Goal: Task Accomplishment & Management: Manage account settings

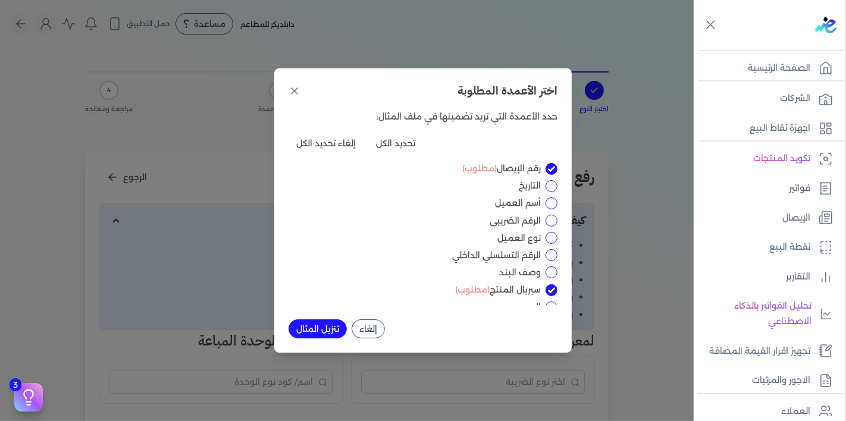
scroll to position [361, 0]
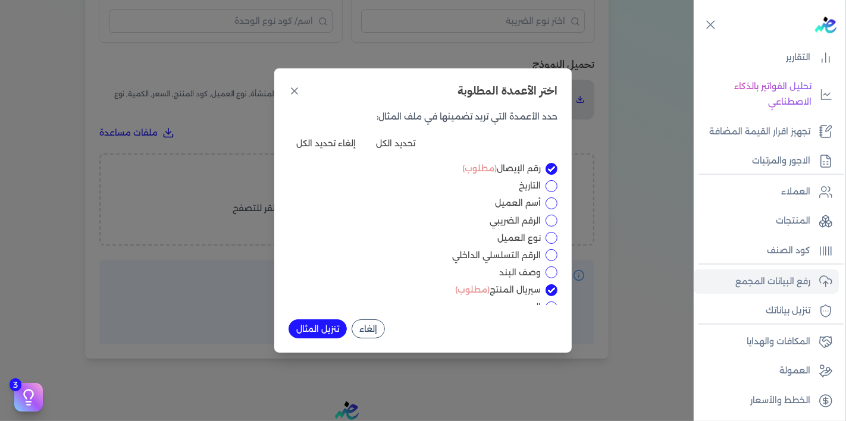
click at [566, 188] on div "اختر الأعمدة المطلوبة حدد الأعمدة التي تريد تضمينها في ملف المثال: تحديد الكل إ…" at bounding box center [422, 210] width 297 height 284
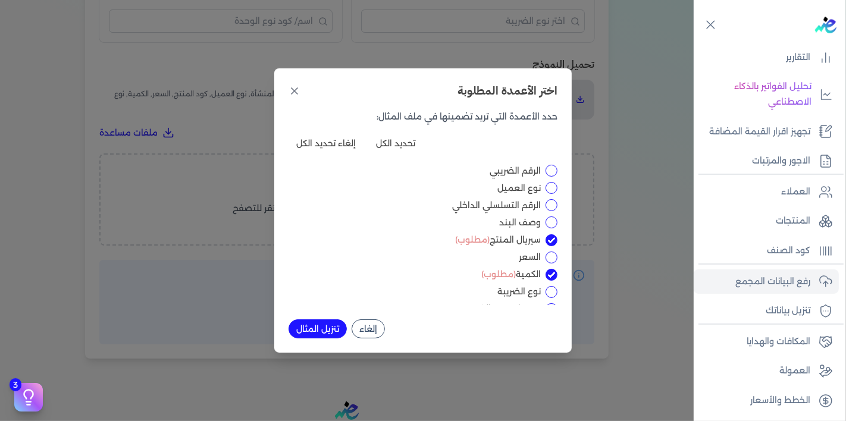
scroll to position [82, 0]
click at [608, 158] on div "اختر الأعمدة المطلوبة حدد الأعمدة التي تريد تضمينها في ملف المثال: تحديد الكل إ…" at bounding box center [423, 210] width 846 height 421
click at [457, 234] on div "رقم [DEMOGRAPHIC_DATA] (مطلوب) التاريخ أسم العميل الرقم الضريبي نوع العميل الرق…" at bounding box center [422, 233] width 269 height 143
click at [377, 327] on button "إلغاء" at bounding box center [368, 328] width 33 height 19
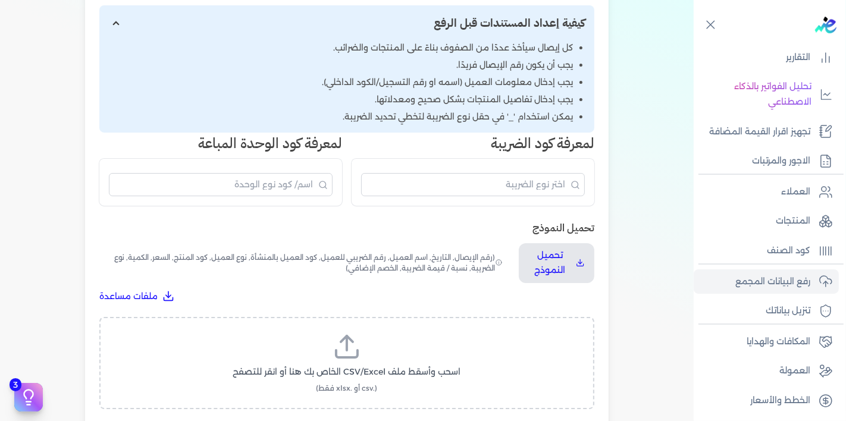
scroll to position [197, 0]
click at [534, 190] on input "البحث" at bounding box center [473, 185] width 224 height 23
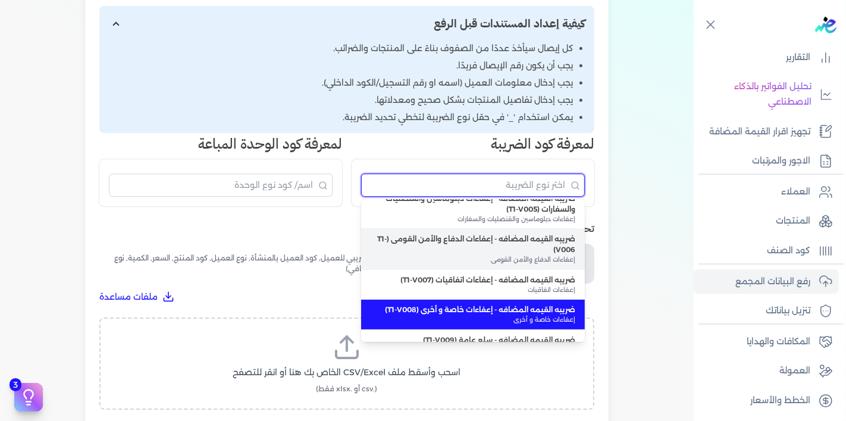
scroll to position [181, 0]
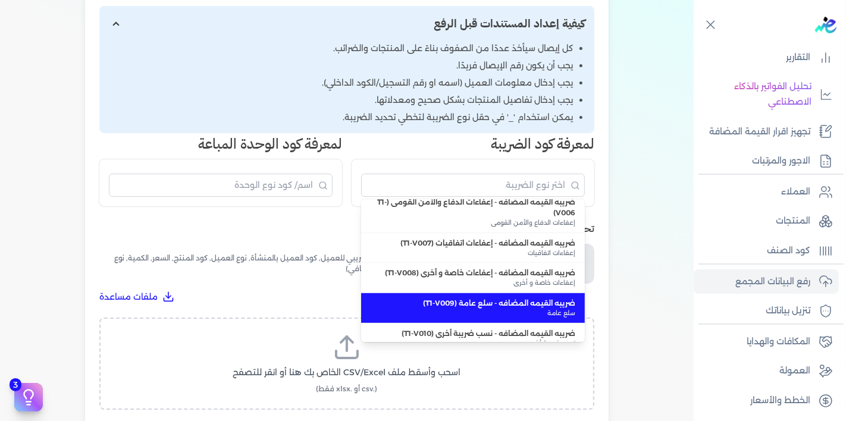
click at [503, 309] on span "سلع عامة" at bounding box center [473, 314] width 205 height 10
type input "ضريبه القيمه المضافه - سلع عامة (T1-V009)"
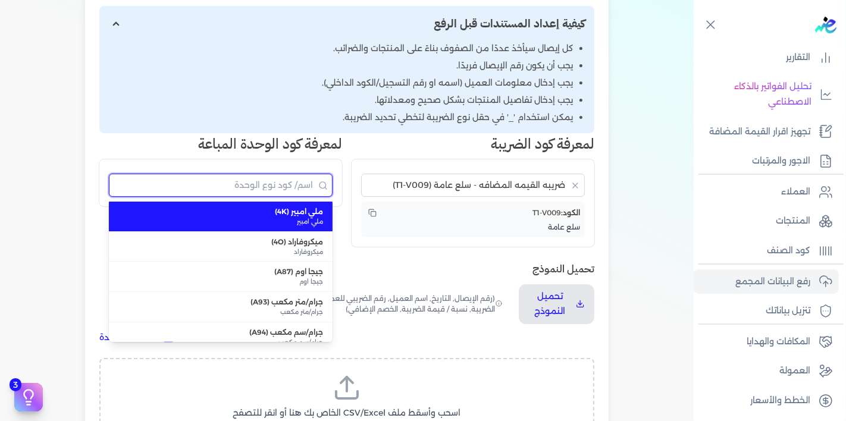
click at [260, 187] on input "البحث" at bounding box center [221, 185] width 224 height 23
click at [83, 190] on div "اختيار النوع 2 رفع الملف 3 تعيين الأعمدة 4 مراجعة ومعالجة رفع بيانات الإيصالات …" at bounding box center [346, 217] width 533 height 732
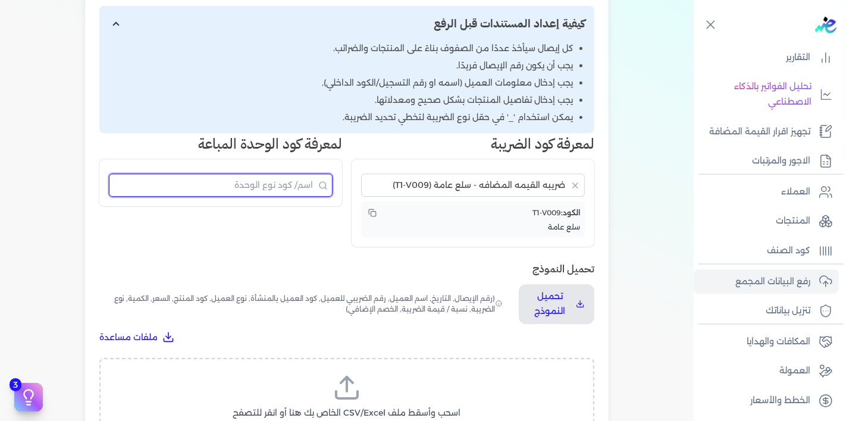
click at [228, 189] on input "البحث" at bounding box center [221, 185] width 224 height 23
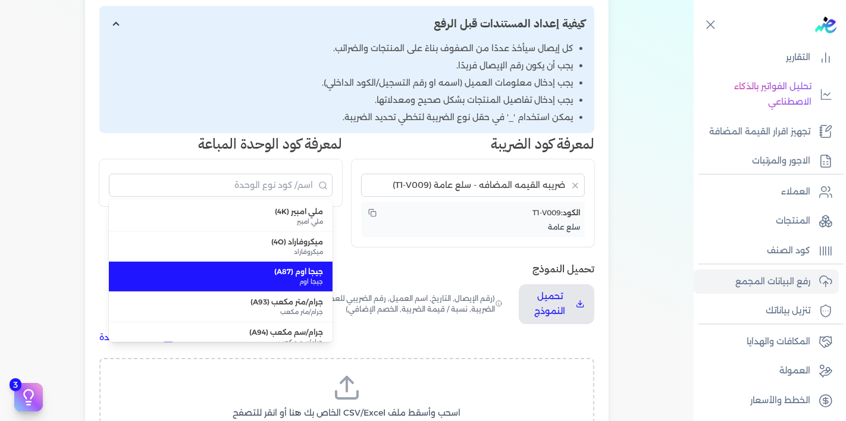
click at [380, 287] on span "(رقم الإيصال, التاريخ, اسم العميل, رقم الضريبي للعميل, كود العميل بالمنشأة, نوع…" at bounding box center [301, 304] width 405 height 40
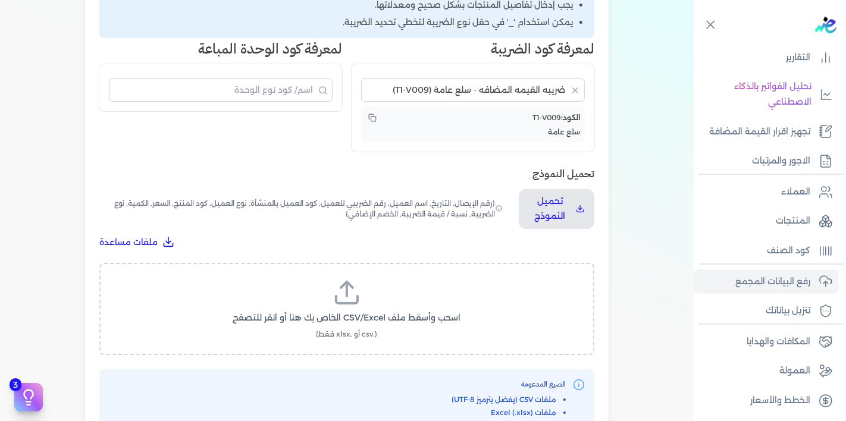
scroll to position [293, 0]
click at [288, 87] on input "البحث" at bounding box center [221, 89] width 224 height 23
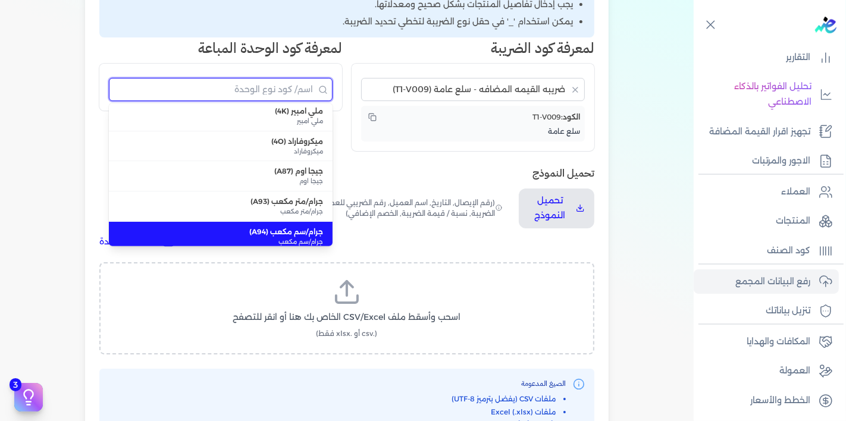
scroll to position [0, 0]
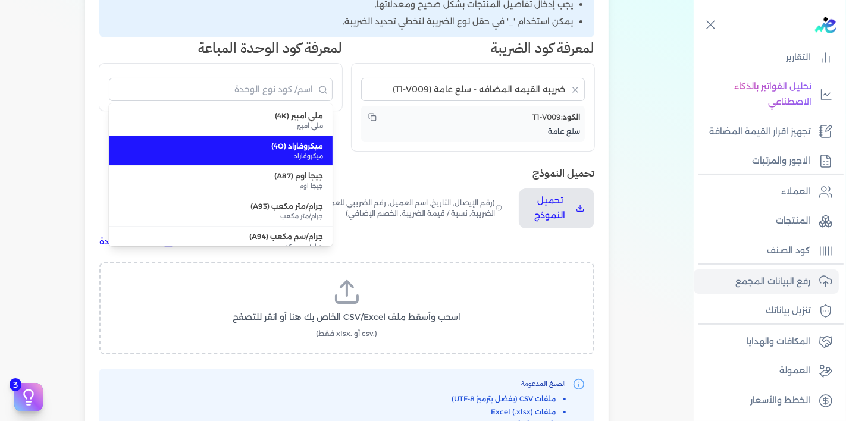
click at [458, 180] on div "تحميل النموذج تحميل النموذج (رقم الإيصال, التاريخ, اسم العميل, رقم الضريبي للعم…" at bounding box center [346, 206] width 495 height 83
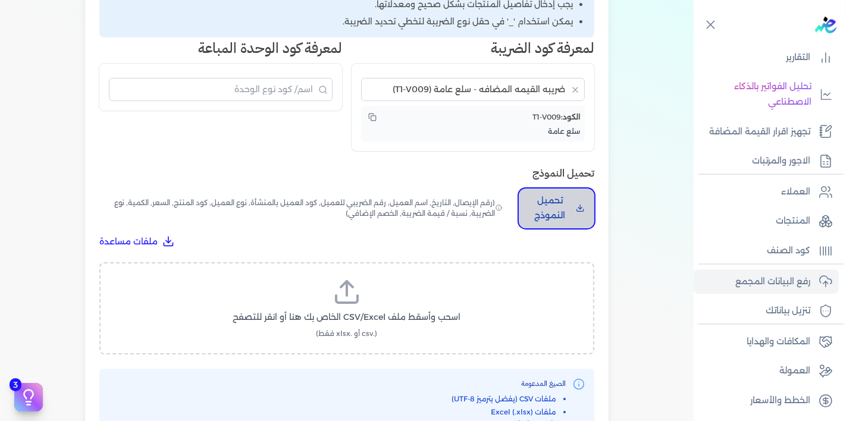
click at [553, 189] on button "تحميل النموذج" at bounding box center [557, 209] width 76 height 40
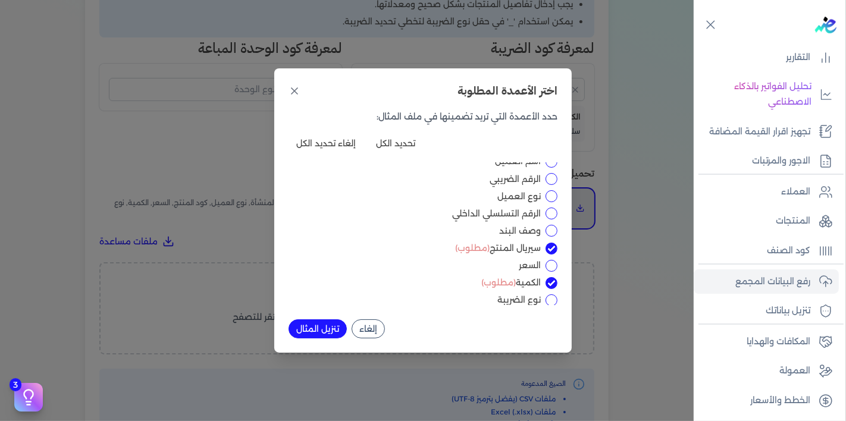
scroll to position [82, 0]
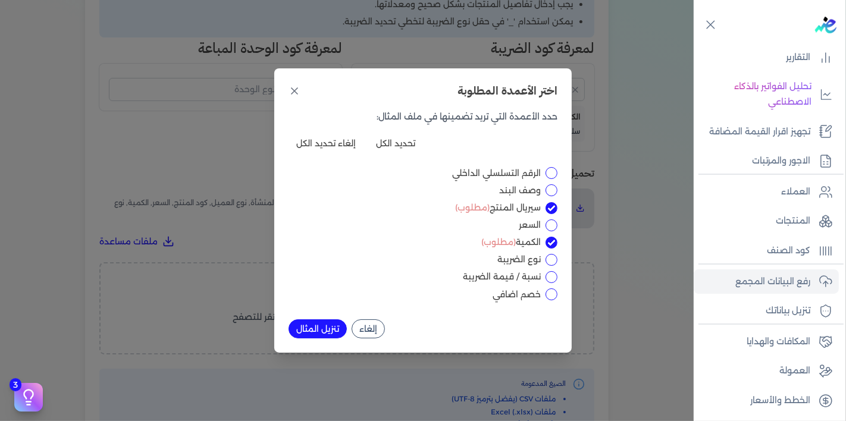
click at [552, 225] on input "السعر" at bounding box center [551, 225] width 12 height 12
checkbox input "true"
click at [550, 257] on input "نوع الضريبة" at bounding box center [551, 260] width 12 height 12
checkbox input "true"
click at [547, 278] on input "نسبة / قيمة الضريبة" at bounding box center [551, 277] width 12 height 12
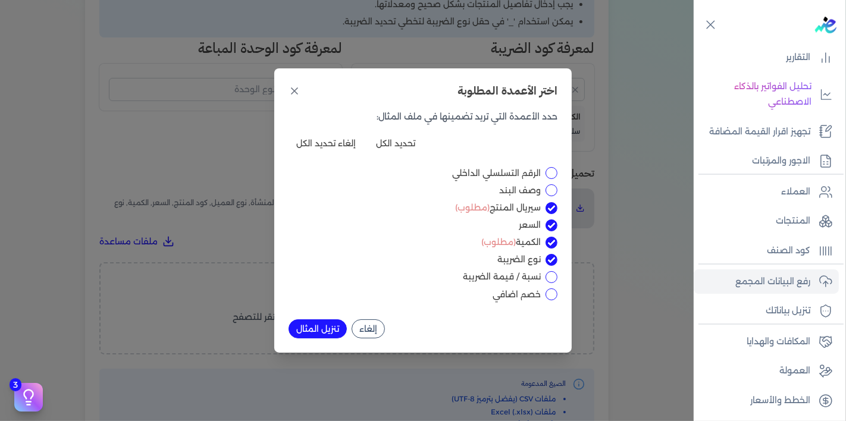
checkbox input "true"
click at [314, 329] on button "تنزيل المثال" at bounding box center [317, 328] width 58 height 19
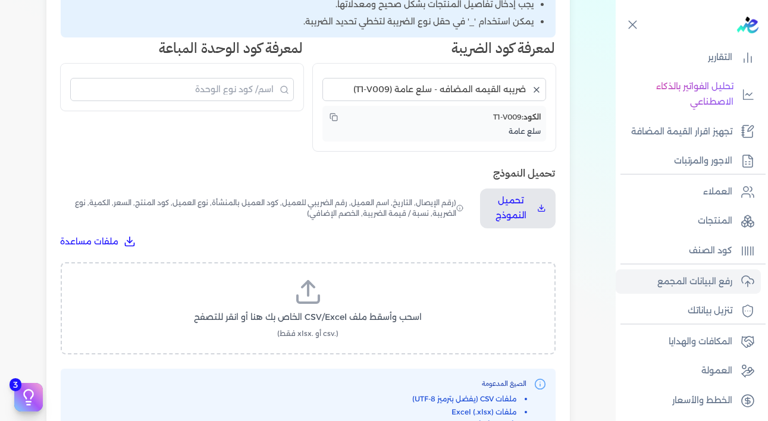
click at [537, 89] on icon "مسح البحث" at bounding box center [537, 90] width 10 height 10
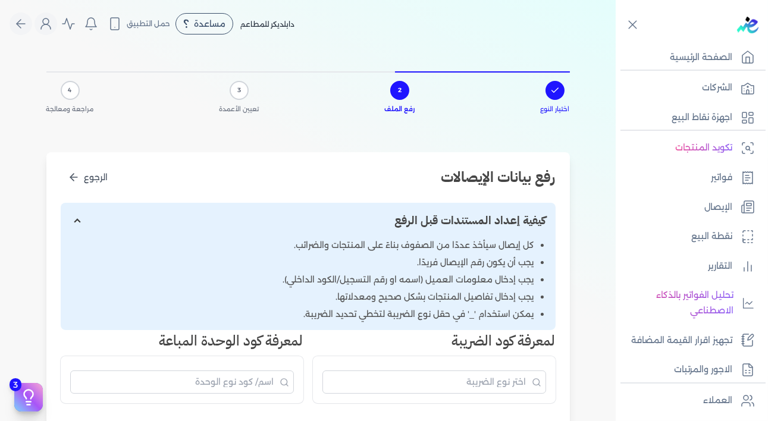
scroll to position [0, 0]
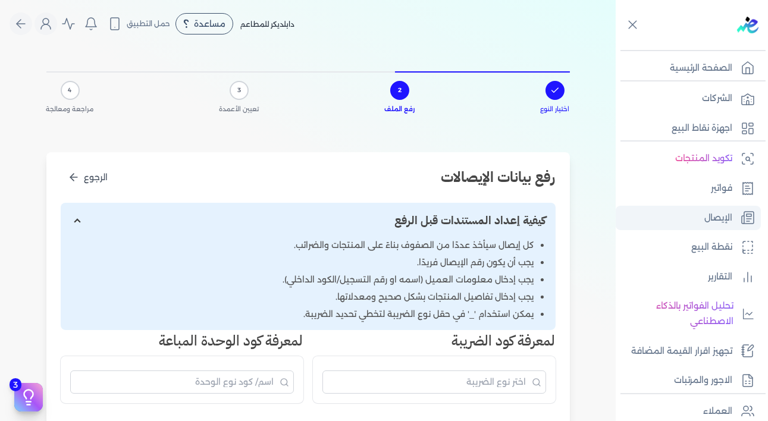
click at [716, 220] on p "الإيصال" at bounding box center [718, 218] width 28 height 15
click at [692, 216] on link "الإيصال" at bounding box center [688, 218] width 145 height 25
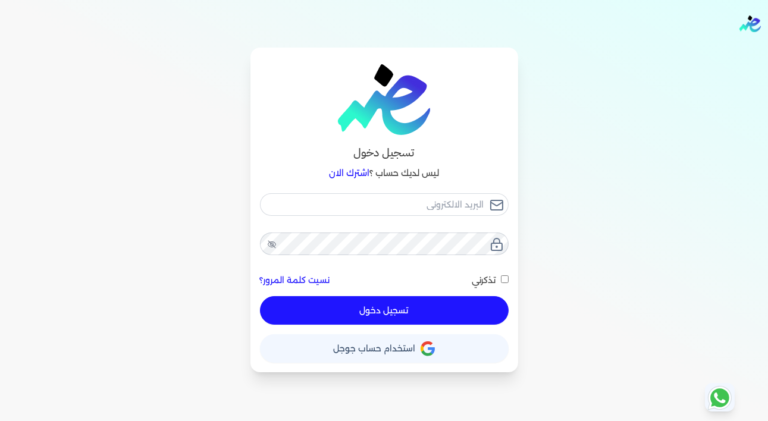
click at [426, 355] on icon "button" at bounding box center [426, 353] width 11 height 6
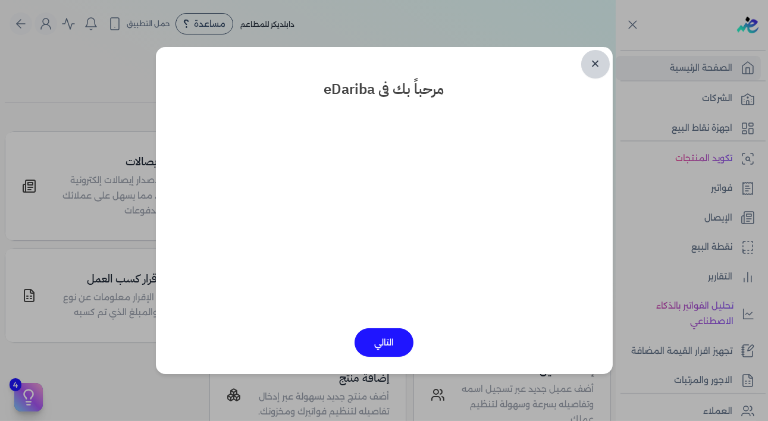
click at [587, 70] on link "✕" at bounding box center [595, 64] width 29 height 29
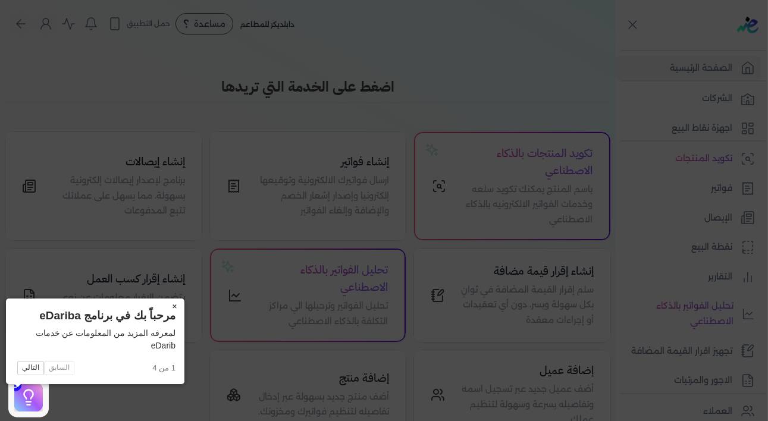
click at [165, 309] on button "×" at bounding box center [174, 307] width 19 height 17
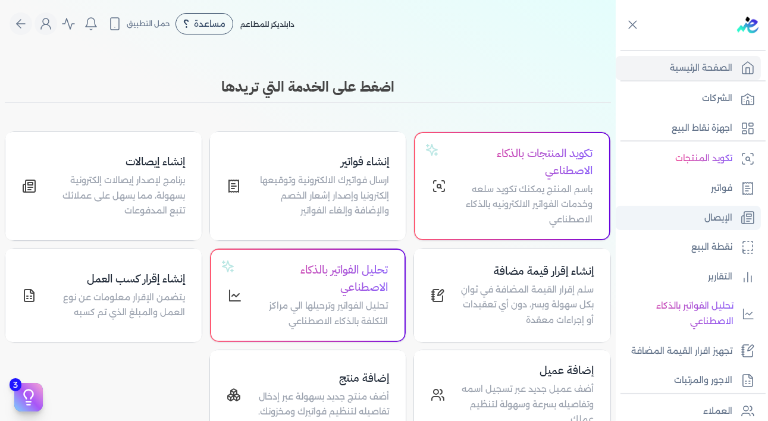
click at [707, 223] on p "الإيصال" at bounding box center [718, 218] width 28 height 15
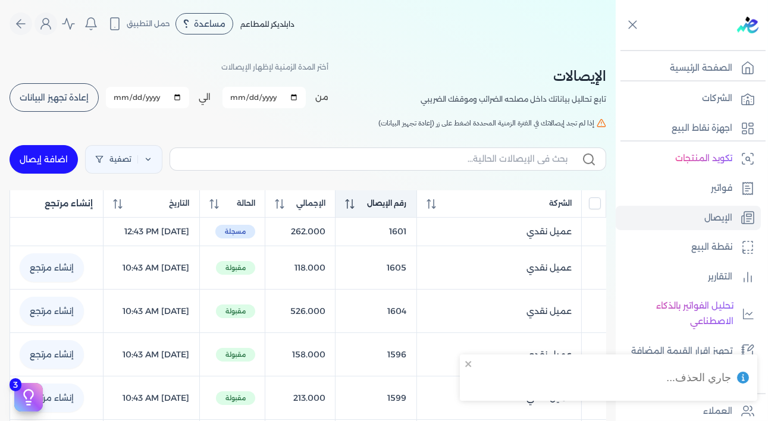
checkbox input "false"
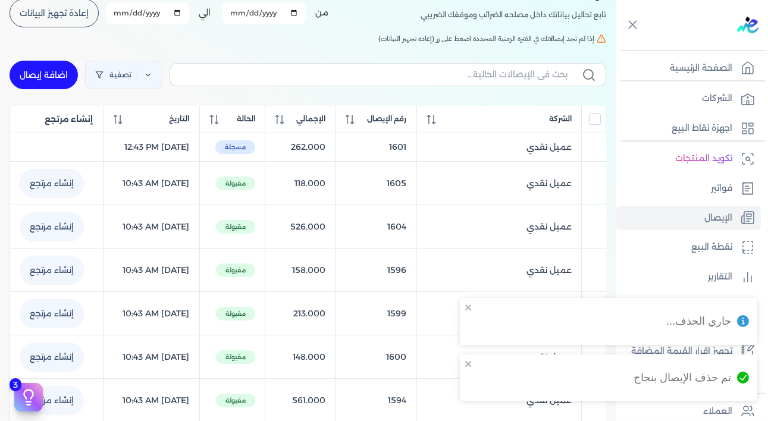
scroll to position [92, 0]
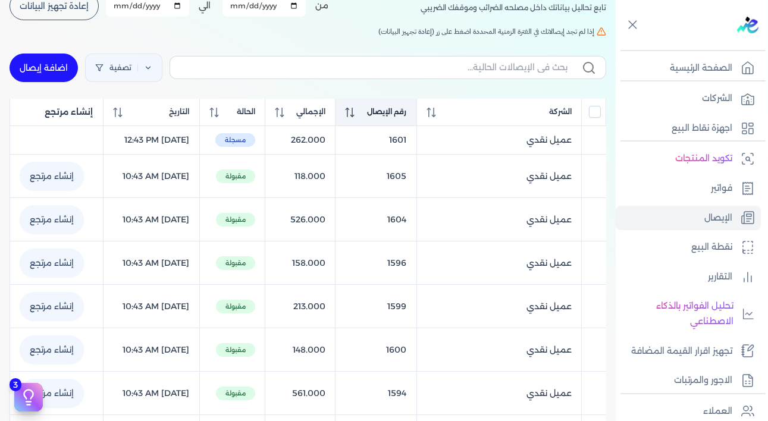
click at [355, 113] on icon at bounding box center [350, 113] width 10 height 10
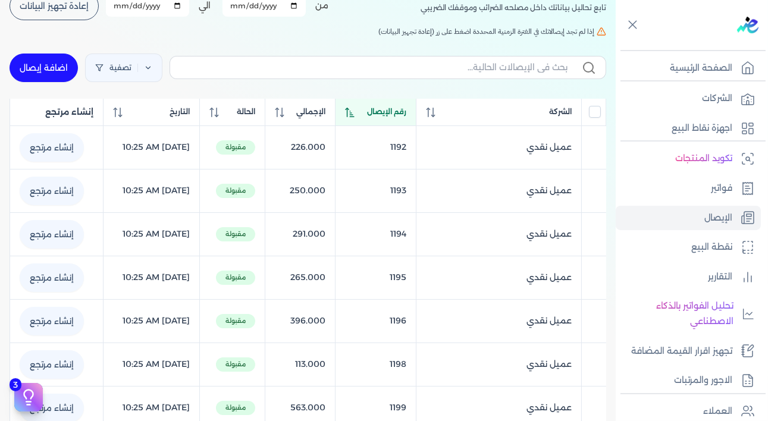
click at [355, 113] on icon at bounding box center [350, 113] width 10 height 10
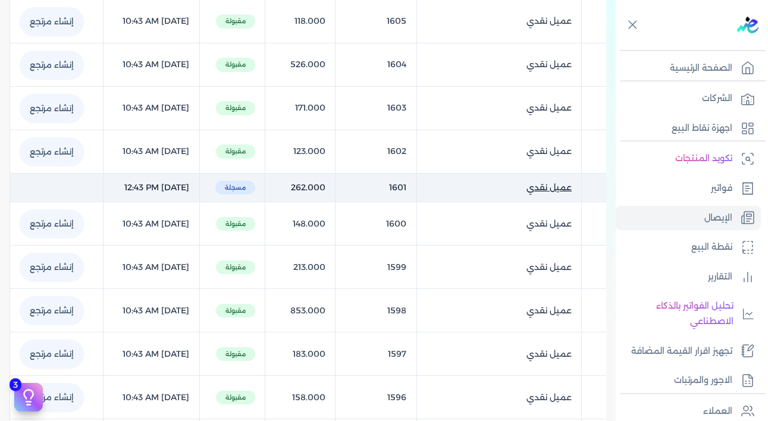
scroll to position [241, 0]
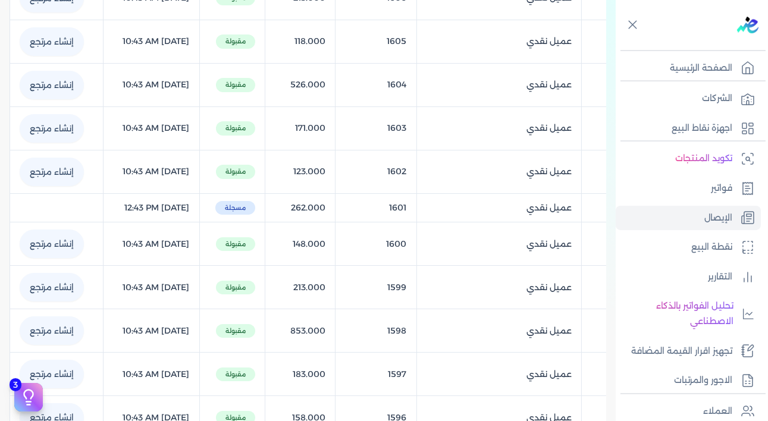
click at [413, 202] on table "الشركة رقم الإيصال الإجمالي الحالة التاريخ إنشاء مرتجع عميل نقدي () 1606 213.00…" at bounding box center [308, 390] width 597 height 882
copy tr "1601"
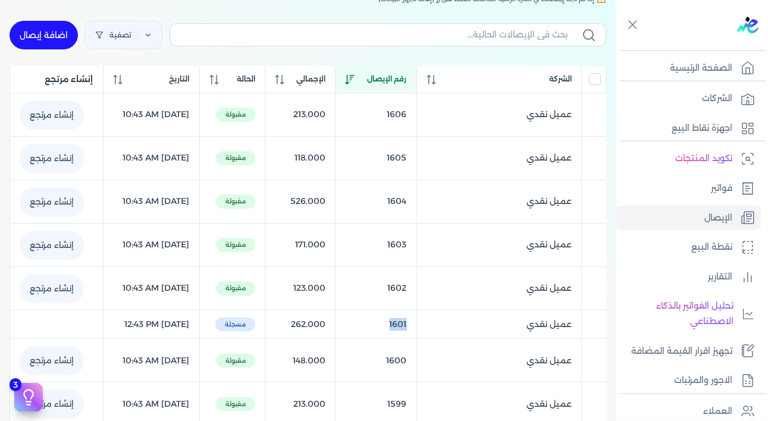
scroll to position [0, 0]
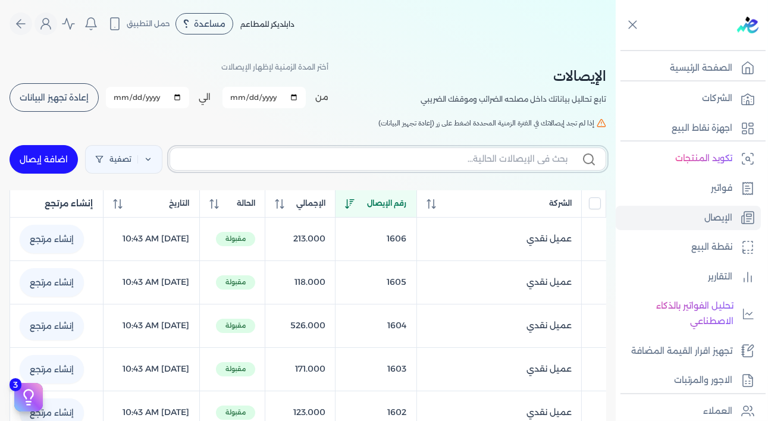
click at [497, 158] on input "text" at bounding box center [374, 159] width 388 height 12
paste input "1601"
type input "1601"
checkbox input "false"
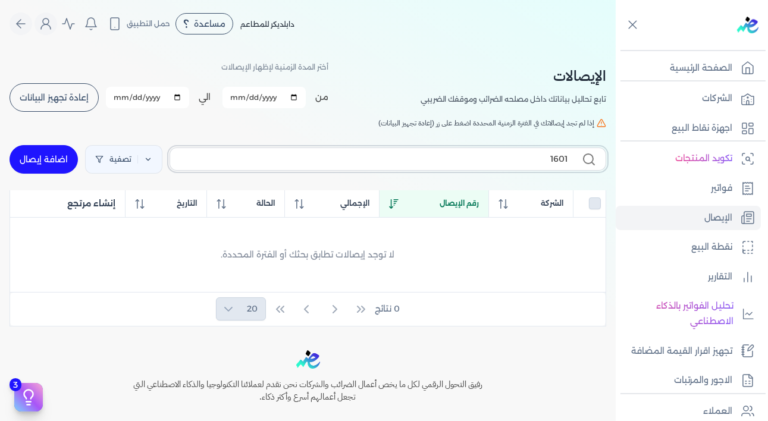
type input "160"
checkbox input "false"
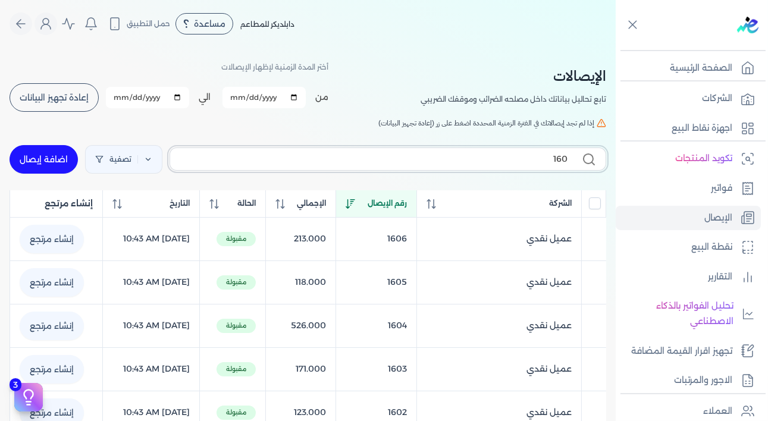
type input "1601"
checkbox input "false"
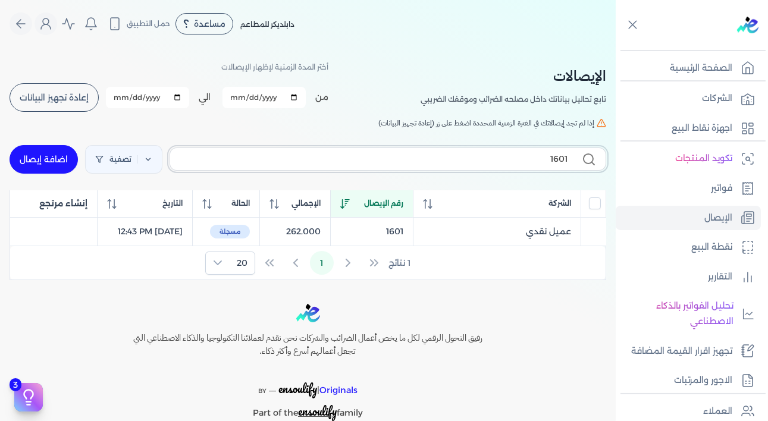
type input "1601"
click at [258, 230] on table "الشركة رقم الإيصال الإجمالي الحالة التاريخ إنشاء مرتجع عميل نقدي () 1601 262.00…" at bounding box center [308, 218] width 597 height 57
click at [202, 234] on table "الشركة رقم الإيصال الإجمالي الحالة التاريخ إنشاء مرتجع عميل نقدي () 1601 262.00…" at bounding box center [308, 218] width 597 height 57
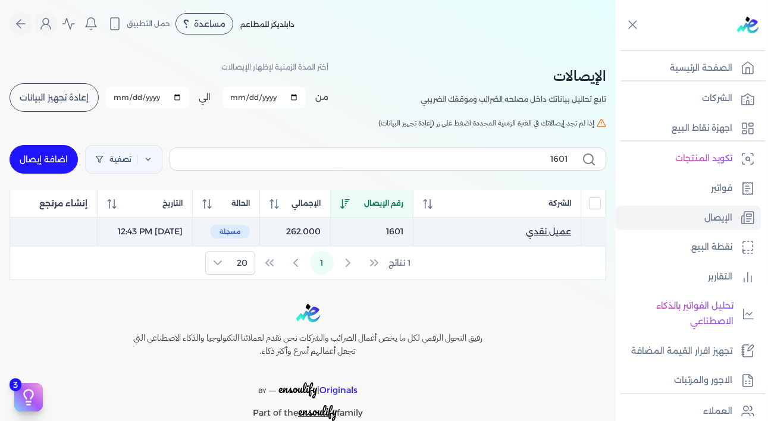
click at [550, 232] on span "عميل نقدي" at bounding box center [548, 231] width 45 height 12
select select
select select "EGP"
select select "EGS"
select select "B"
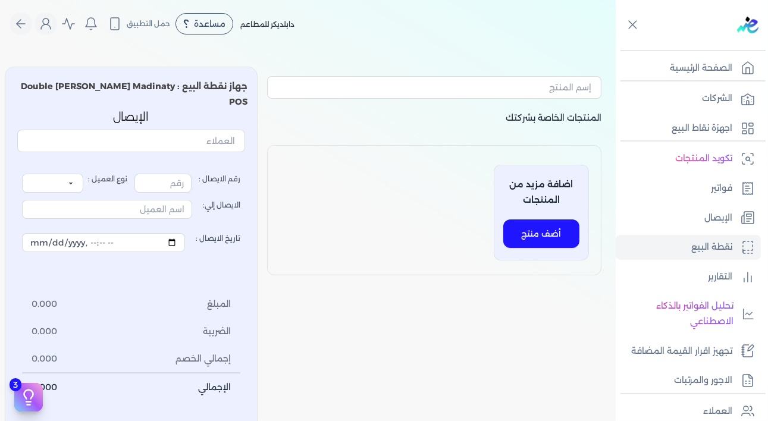
type input "1602"
select select "P"
type input "عميل نقدي"
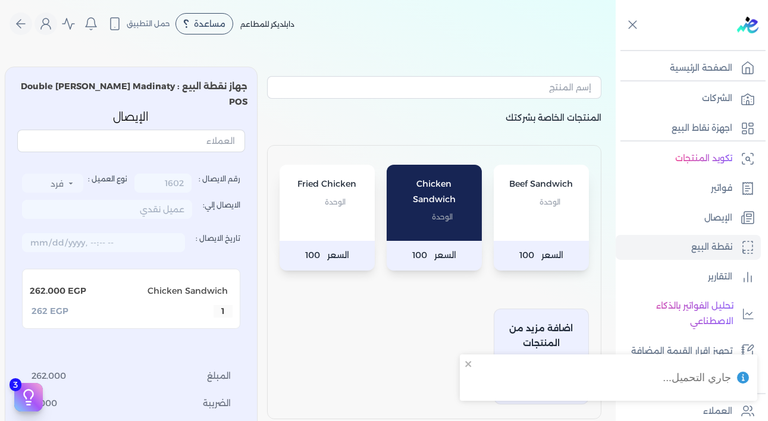
type input "1601"
type input "2025-08-22T12:43:17"
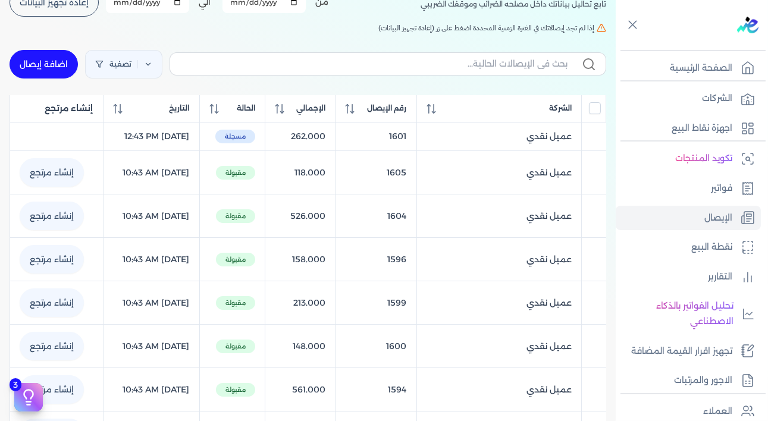
scroll to position [61, 0]
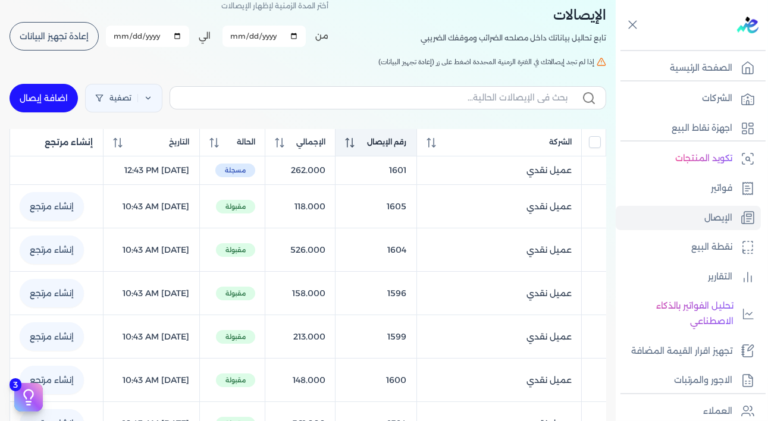
click at [365, 146] on th "رقم الإيصال" at bounding box center [375, 142] width 81 height 27
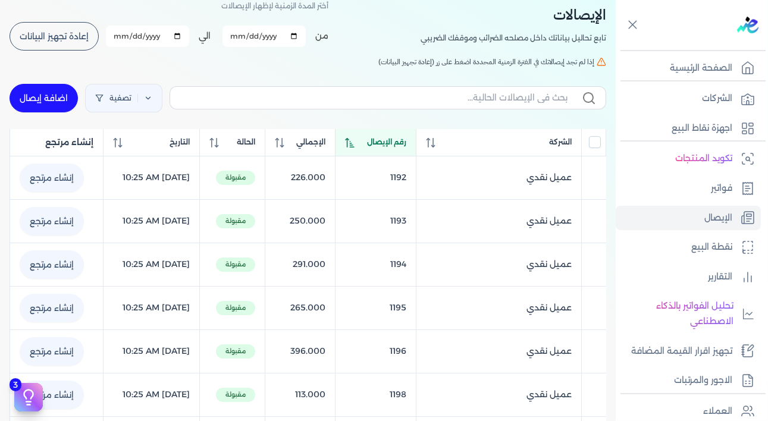
click at [365, 146] on th "رقم الإيصال" at bounding box center [375, 142] width 81 height 27
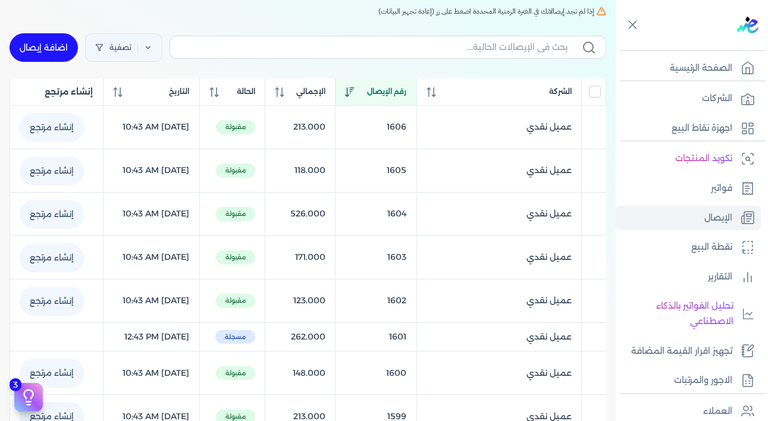
scroll to position [115, 0]
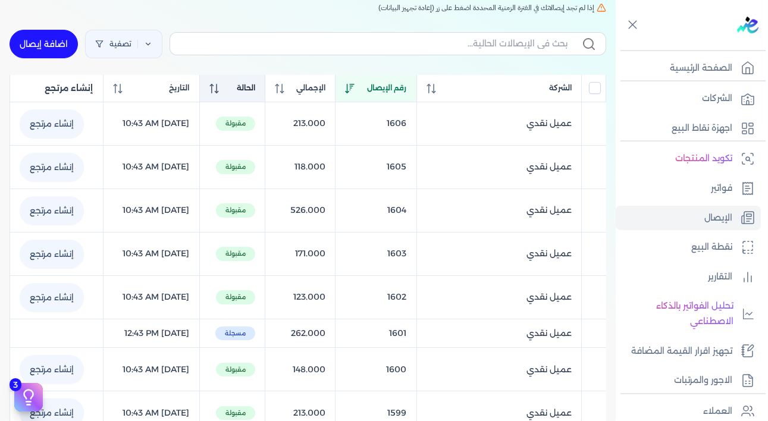
click at [217, 91] on icon at bounding box center [216, 89] width 1 height 10
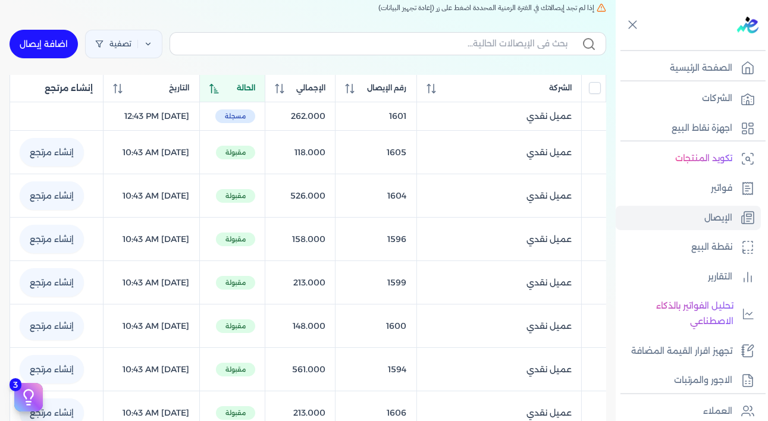
click at [219, 91] on icon at bounding box center [214, 89] width 10 height 10
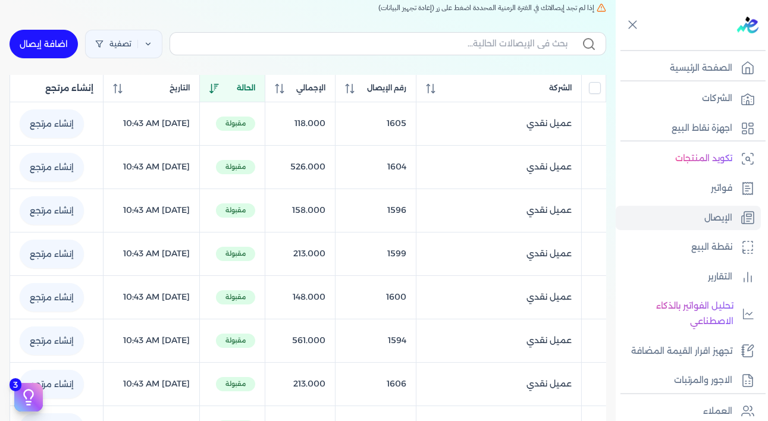
click at [219, 89] on icon at bounding box center [214, 89] width 10 height 10
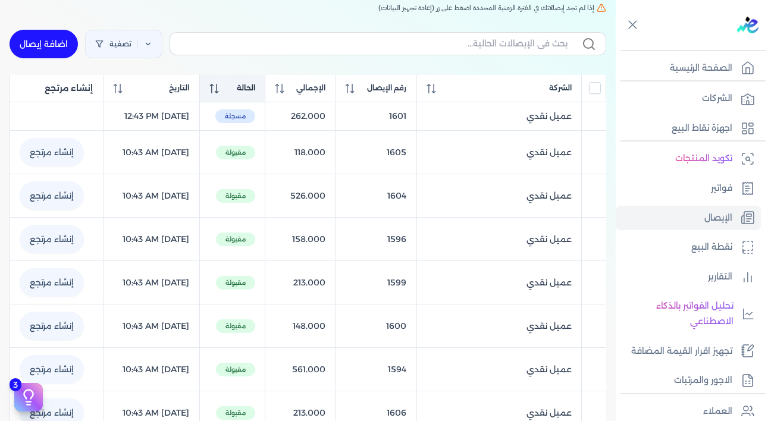
click at [219, 89] on icon at bounding box center [214, 89] width 10 height 10
click at [218, 88] on icon at bounding box center [213, 89] width 9 height 10
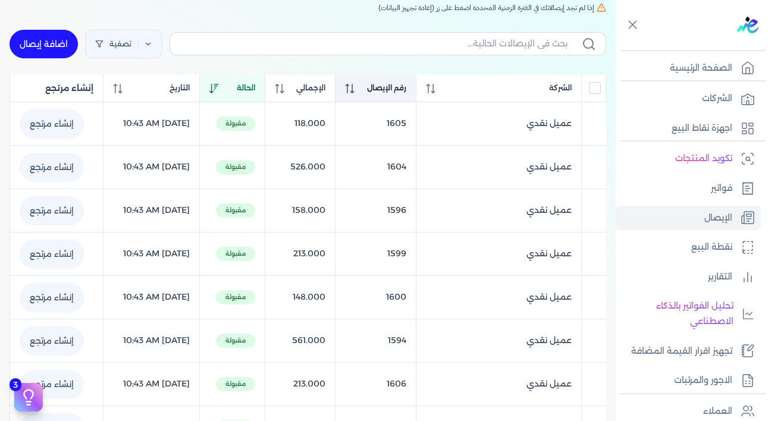
click at [355, 87] on icon at bounding box center [350, 89] width 10 height 10
click at [360, 87] on th "رقم الإيصال" at bounding box center [375, 88] width 81 height 27
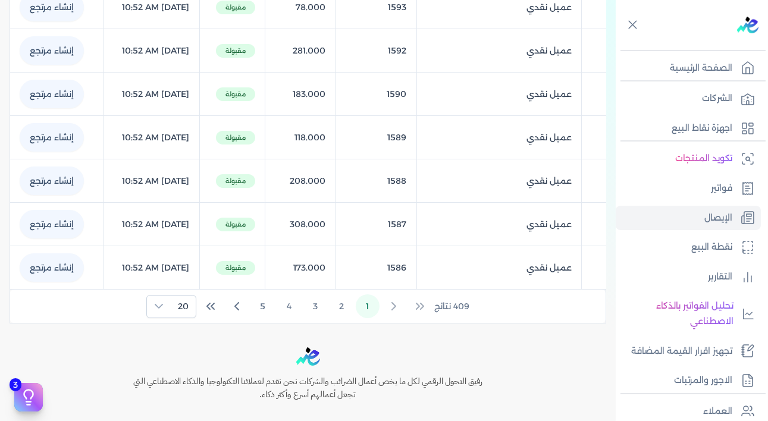
scroll to position [858, 0]
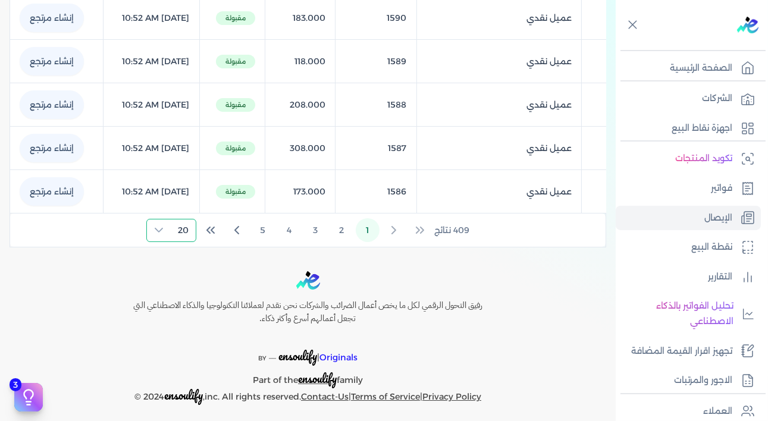
click at [181, 226] on span "20" at bounding box center [183, 230] width 25 height 22
click at [183, 296] on span "100" at bounding box center [180, 297] width 15 height 12
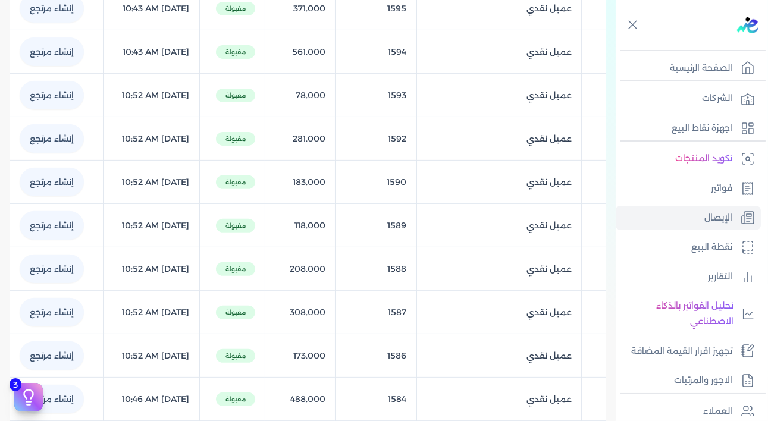
scroll to position [0, 0]
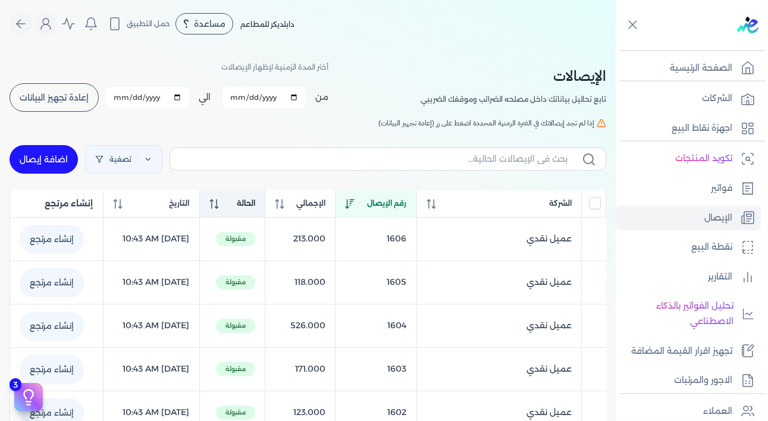
click at [250, 203] on div "الحالة" at bounding box center [232, 203] width 46 height 11
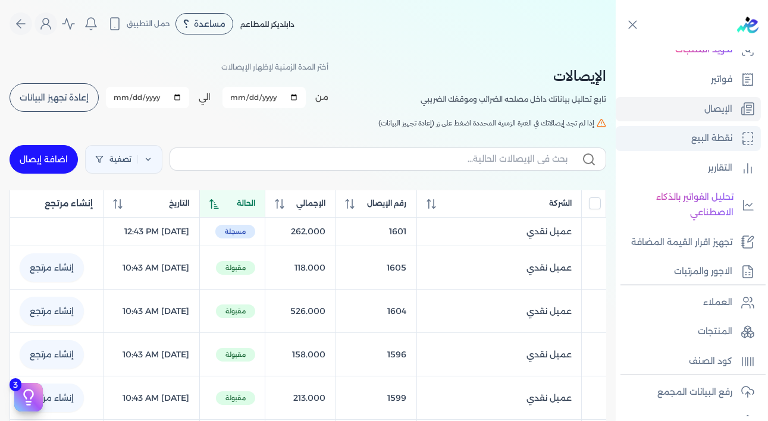
scroll to position [219, 0]
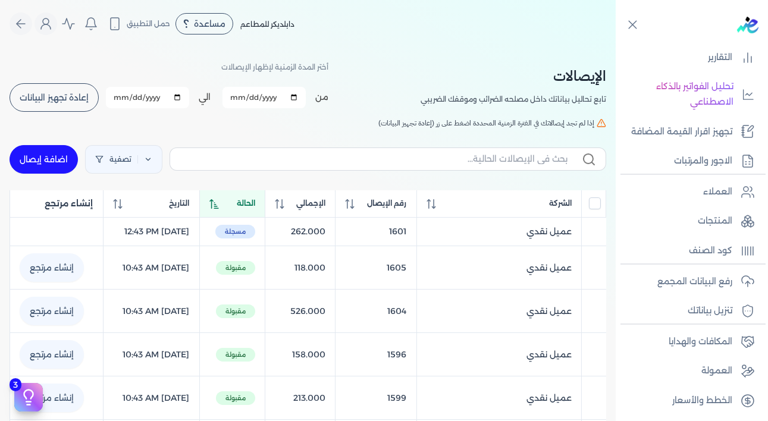
click at [219, 203] on icon at bounding box center [214, 204] width 10 height 10
